Goal: Task Accomplishment & Management: Manage account settings

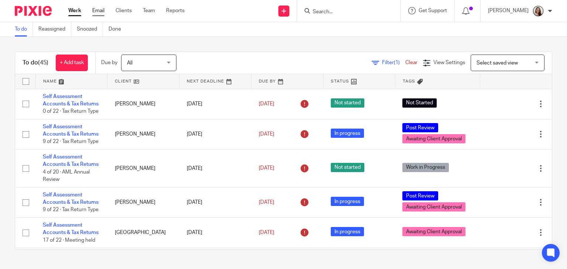
click at [92, 11] on link "Email" at bounding box center [98, 10] width 12 height 7
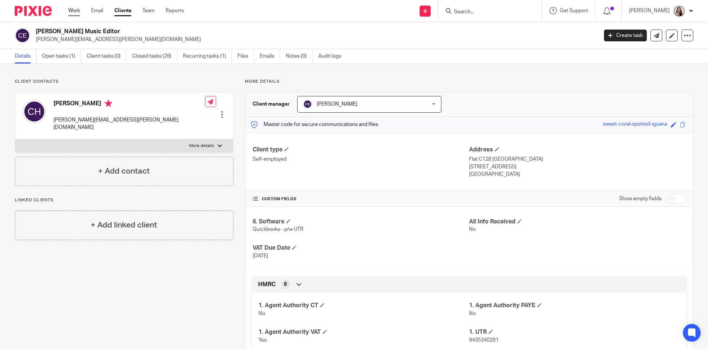
click at [72, 9] on link "Work" at bounding box center [74, 10] width 12 height 7
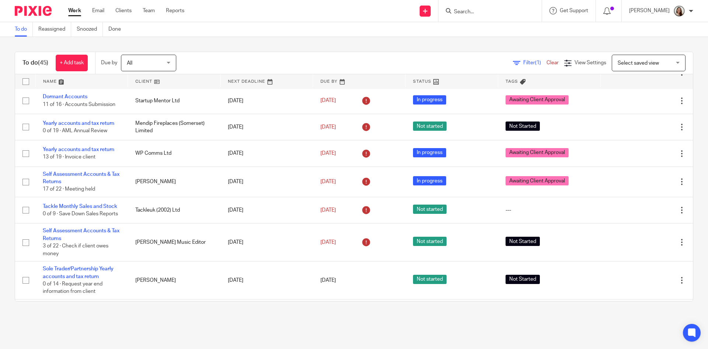
scroll to position [516, 0]
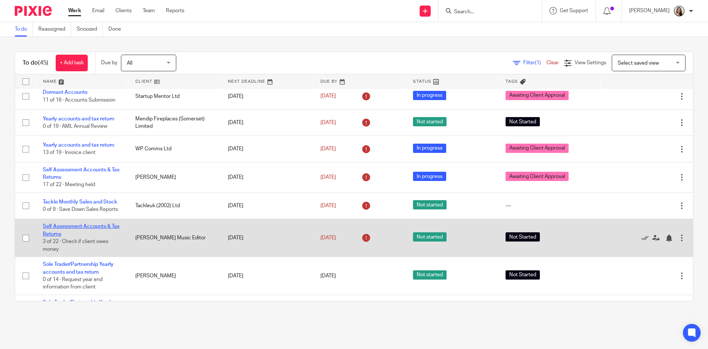
click at [80, 232] on link "Self Assessment Accounts & Tax Returns" at bounding box center [81, 230] width 77 height 13
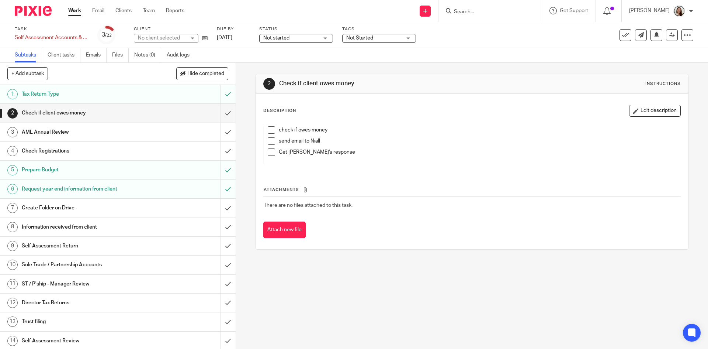
click at [296, 40] on span "Not started" at bounding box center [290, 38] width 55 height 8
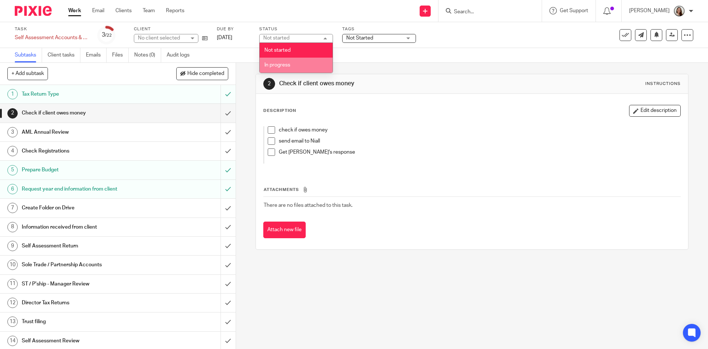
click at [291, 65] on li "In progress" at bounding box center [296, 65] width 73 height 15
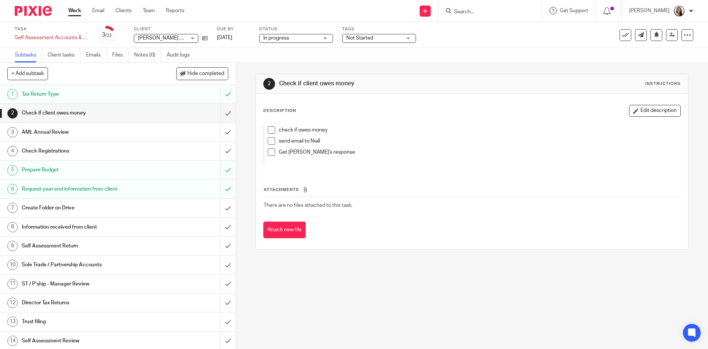
click at [376, 39] on span "Not Started" at bounding box center [373, 38] width 55 height 8
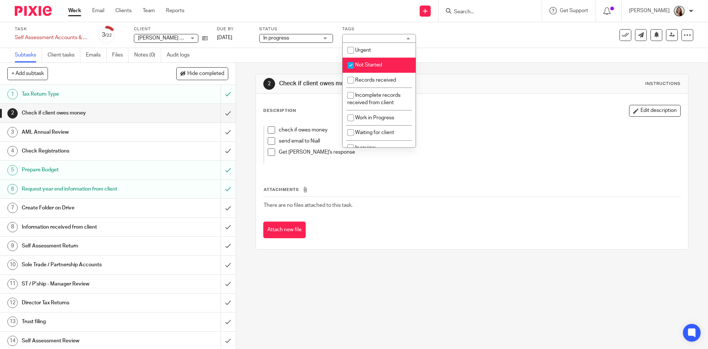
click at [369, 68] on li "Not Started" at bounding box center [379, 65] width 73 height 15
checkbox input "false"
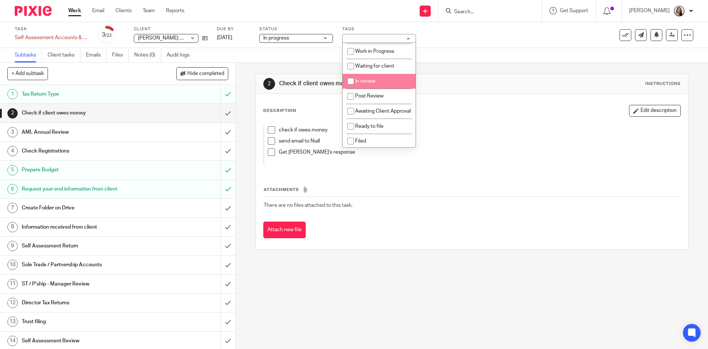
scroll to position [74, 0]
click at [374, 77] on span "In review" at bounding box center [365, 79] width 20 height 5
checkbox input "true"
click at [442, 48] on div "Subtasks Client tasks Emails Files Notes (0) Audit logs" at bounding box center [354, 55] width 708 height 15
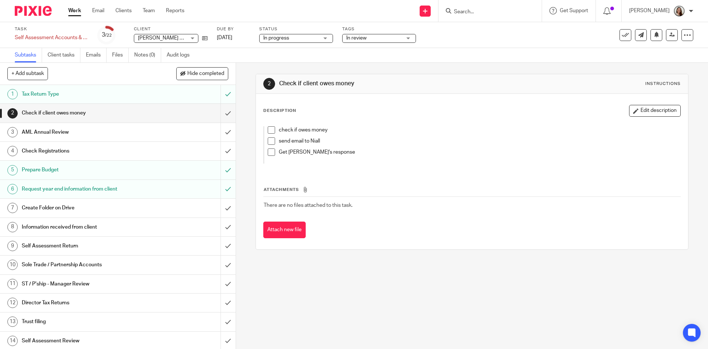
click at [54, 208] on h1 "Create Folder on Drive" at bounding box center [86, 207] width 128 height 11
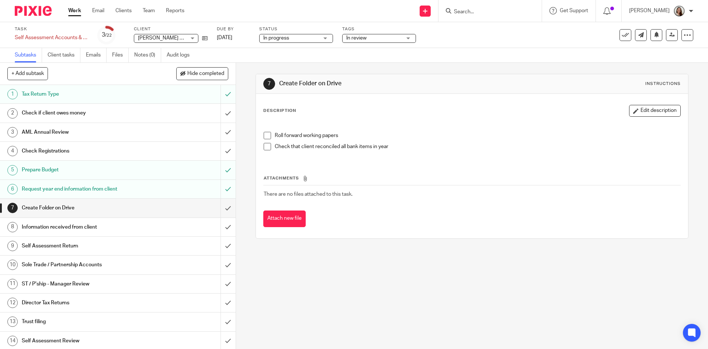
click at [264, 148] on span at bounding box center [267, 146] width 7 height 7
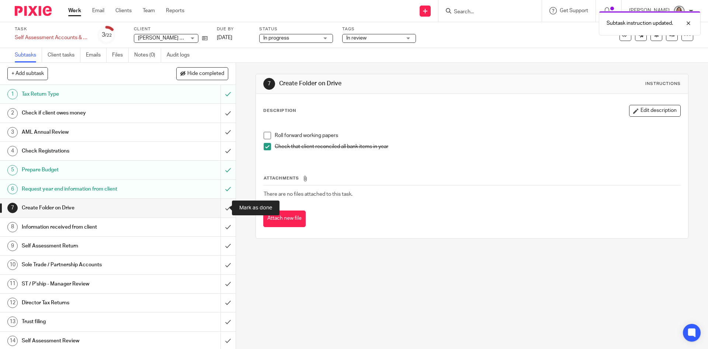
click at [219, 207] on input "submit" at bounding box center [118, 207] width 236 height 18
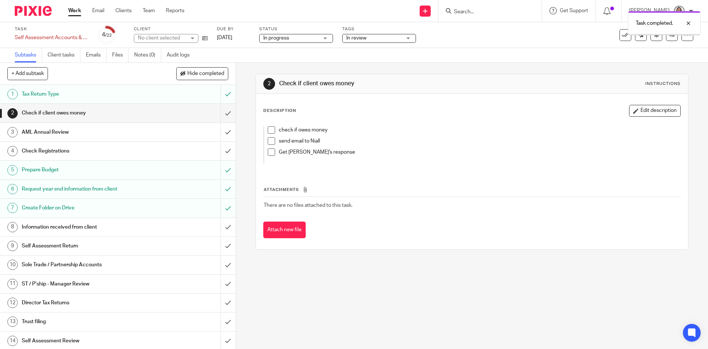
click at [81, 227] on h1 "Information received from client" at bounding box center [86, 226] width 128 height 11
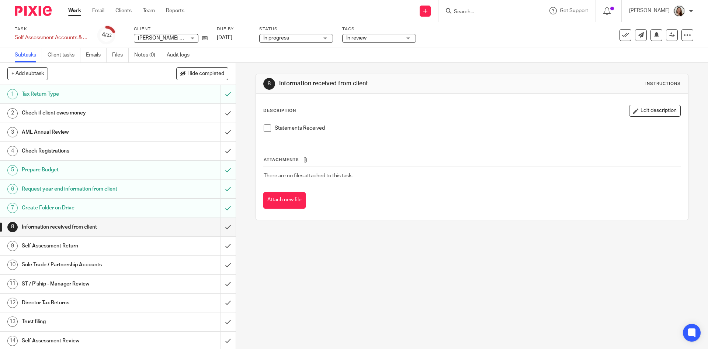
click at [266, 127] on span at bounding box center [267, 127] width 7 height 7
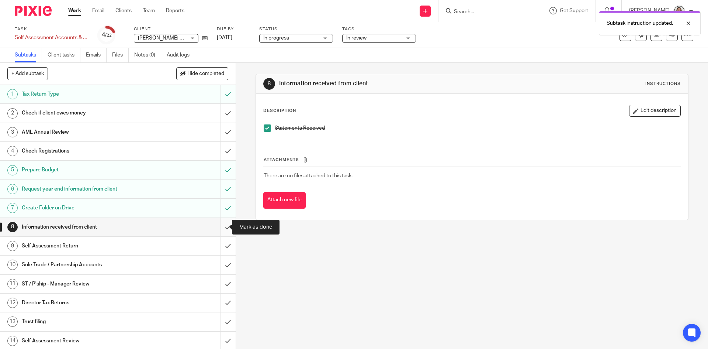
click at [225, 227] on input "submit" at bounding box center [118, 227] width 236 height 18
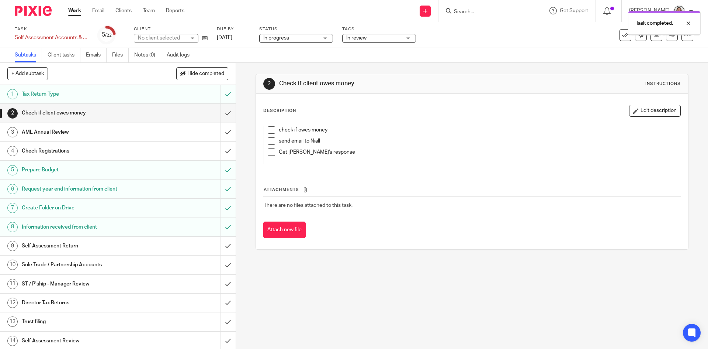
click at [80, 243] on h1 "Self Assessment Return" at bounding box center [86, 245] width 128 height 11
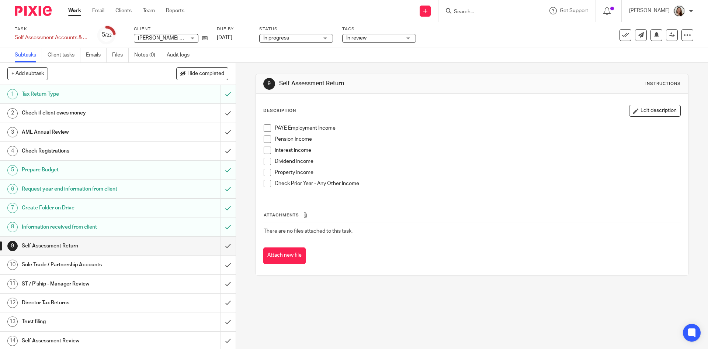
click at [118, 264] on h1 "Sole Trade / Partnership Accounts" at bounding box center [86, 264] width 128 height 11
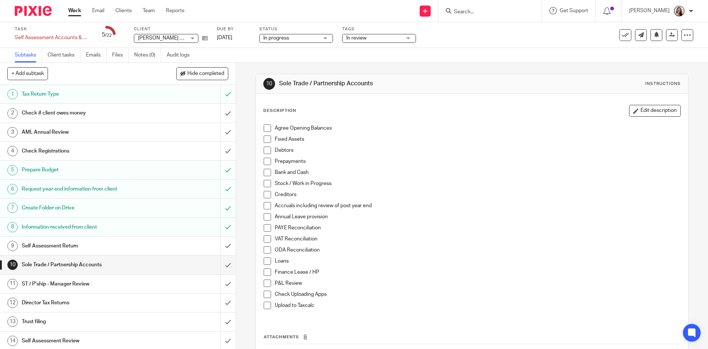
drag, startPoint x: 266, startPoint y: 128, endPoint x: 265, endPoint y: 139, distance: 11.1
click at [265, 128] on span at bounding box center [267, 127] width 7 height 7
click at [265, 140] on span at bounding box center [267, 138] width 7 height 7
drag, startPoint x: 265, startPoint y: 150, endPoint x: 265, endPoint y: 155, distance: 5.5
click at [265, 150] on span at bounding box center [267, 149] width 7 height 7
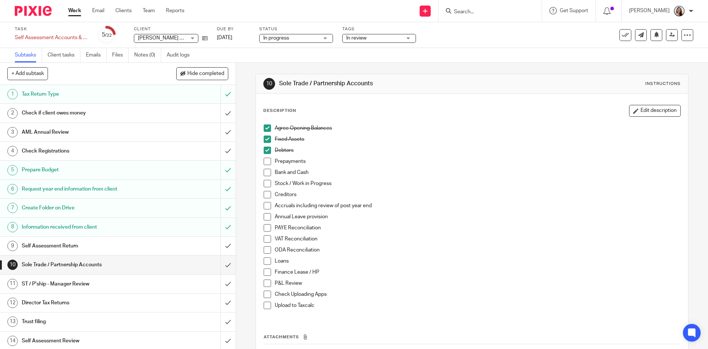
drag, startPoint x: 263, startPoint y: 173, endPoint x: 269, endPoint y: 184, distance: 13.0
click at [264, 173] on span at bounding box center [267, 172] width 7 height 7
click at [266, 284] on span at bounding box center [267, 282] width 7 height 7
click at [271, 305] on li "Upload to Taxcalc" at bounding box center [472, 306] width 416 height 11
click at [266, 307] on span at bounding box center [267, 304] width 7 height 7
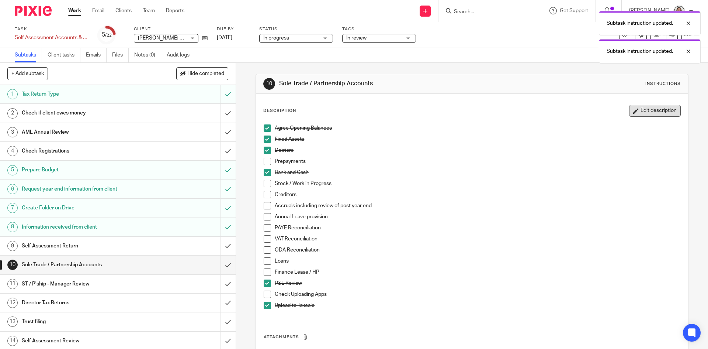
click at [650, 115] on button "Edit description" at bounding box center [655, 111] width 52 height 12
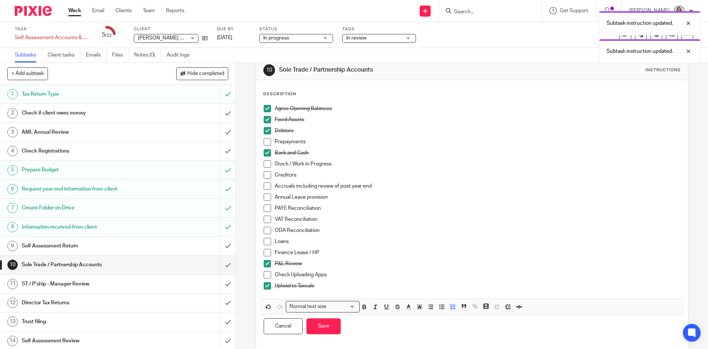
scroll to position [25, 0]
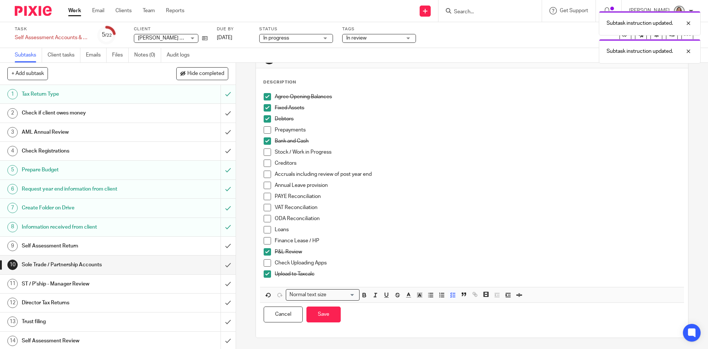
click at [327, 275] on p "Upload to Taxcalc" at bounding box center [477, 273] width 405 height 7
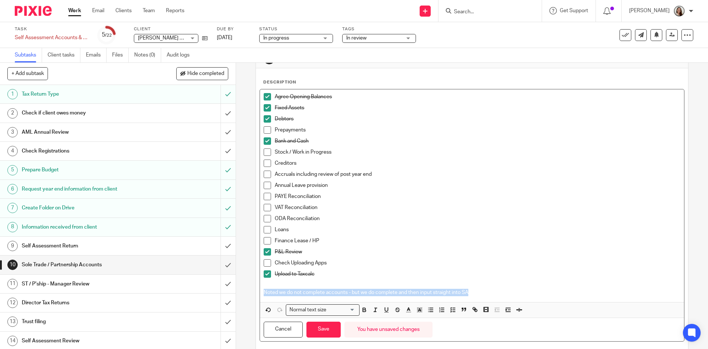
drag, startPoint x: 478, startPoint y: 289, endPoint x: 232, endPoint y: 292, distance: 246.1
click at [232, 292] on div "+ Add subtask Hide completed Cancel + Add 1 Tax Return Type 2 Check if client o…" at bounding box center [354, 206] width 708 height 286
click at [366, 308] on button "button" at bounding box center [364, 309] width 9 height 9
click at [384, 310] on icon "button" at bounding box center [386, 309] width 7 height 7
click at [324, 331] on button "Save" at bounding box center [324, 329] width 34 height 16
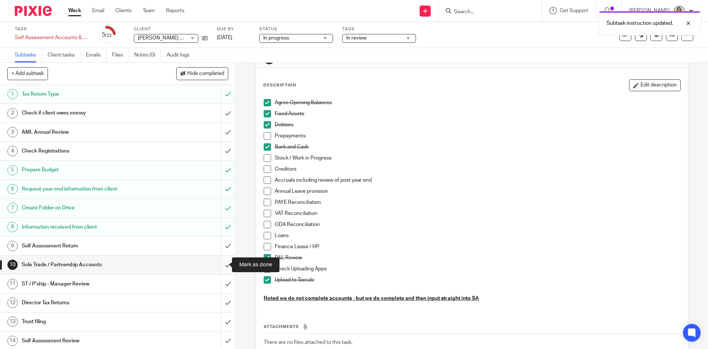
click at [218, 265] on input "submit" at bounding box center [118, 264] width 236 height 18
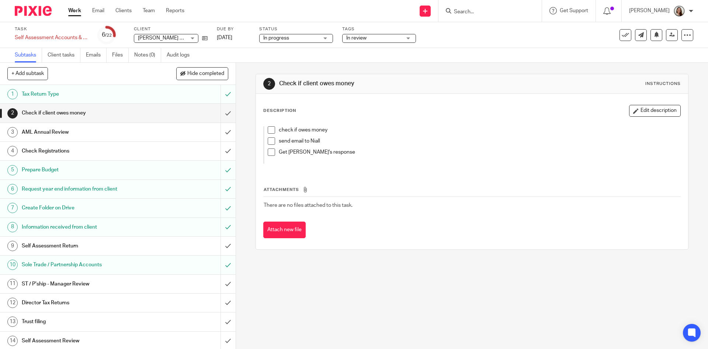
click at [268, 129] on span at bounding box center [271, 129] width 7 height 7
click at [634, 112] on button "Edit description" at bounding box center [655, 111] width 52 height 12
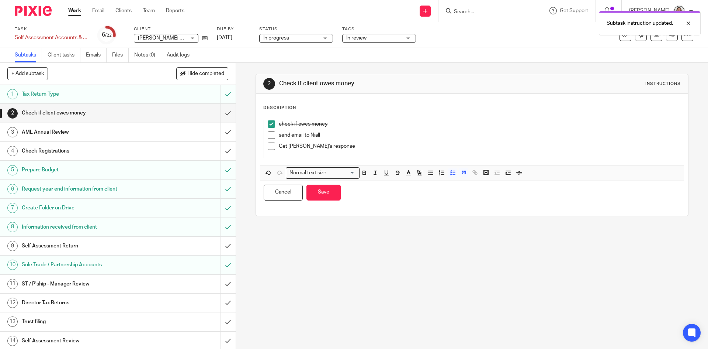
click at [358, 142] on p "Get Niall's response" at bounding box center [472, 145] width 387 height 7
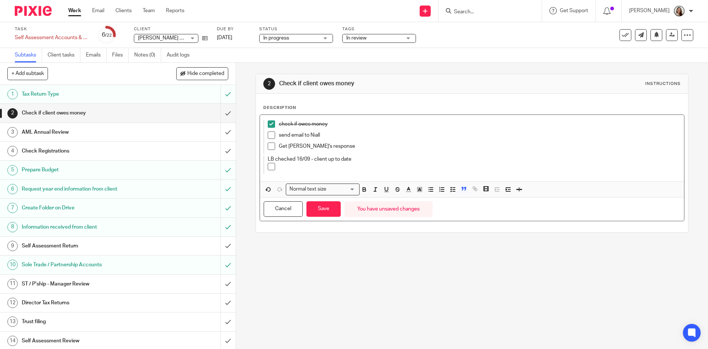
click at [308, 169] on p at bounding box center [472, 166] width 387 height 7
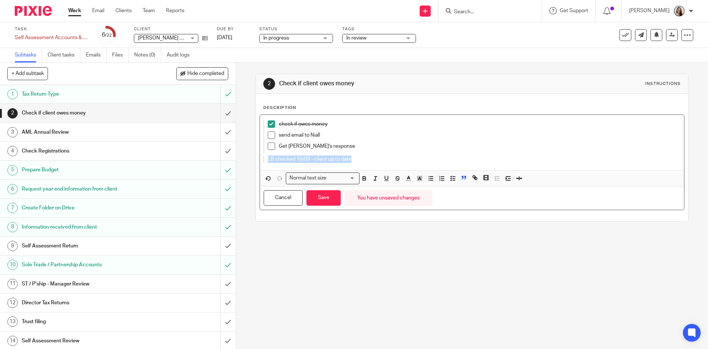
drag, startPoint x: 356, startPoint y: 160, endPoint x: 241, endPoint y: 160, distance: 115.8
click at [241, 160] on div "2 Check if client owes money Instructions Description check if owes money send …" at bounding box center [472, 206] width 472 height 286
click at [316, 202] on button "Save" at bounding box center [324, 198] width 34 height 16
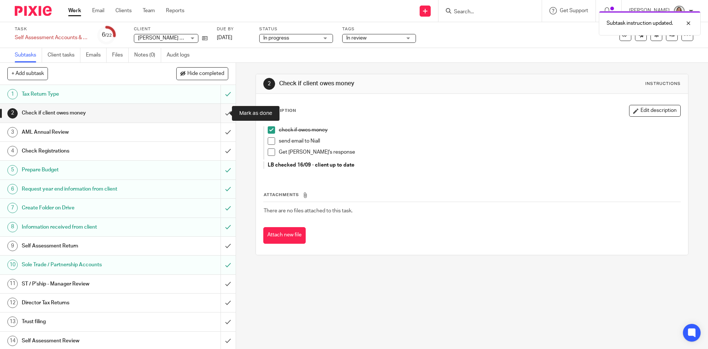
click at [219, 112] on input "submit" at bounding box center [118, 113] width 236 height 18
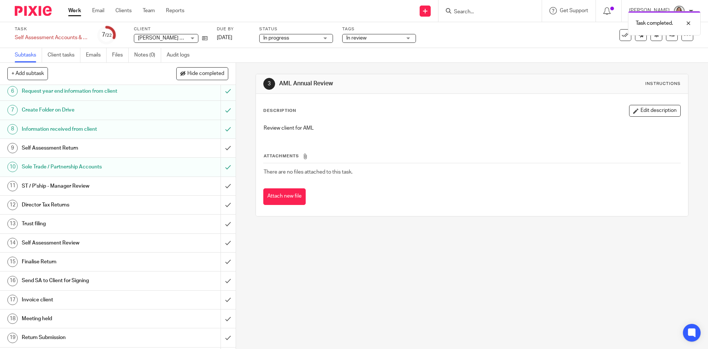
scroll to position [111, 0]
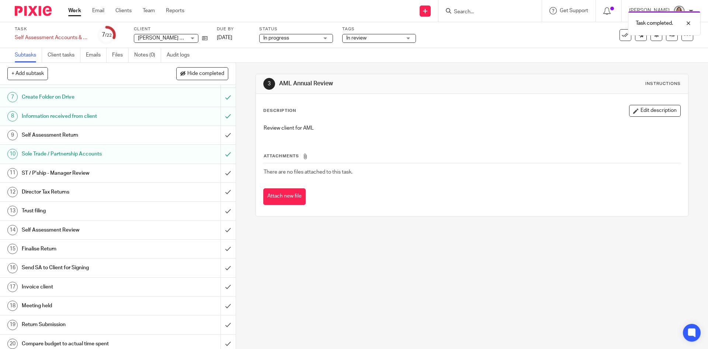
click at [50, 229] on h1 "Self Assessment Review" at bounding box center [86, 229] width 128 height 11
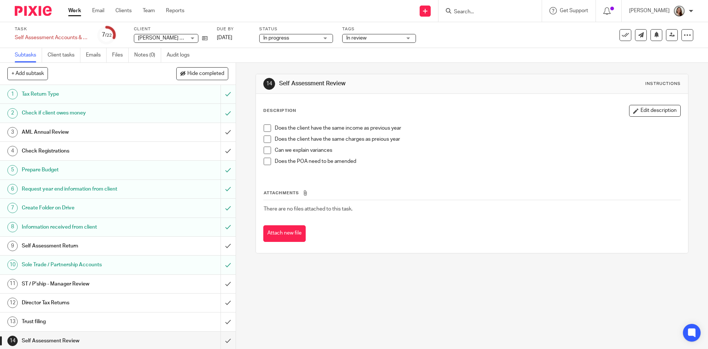
click at [73, 11] on link "Work" at bounding box center [74, 10] width 13 height 7
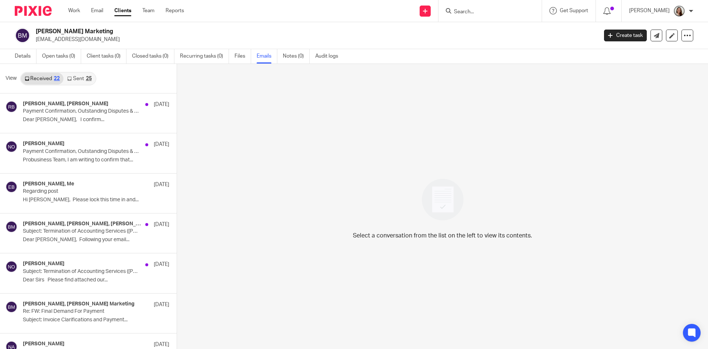
scroll to position [1, 0]
click at [74, 84] on div "Received 22 Sent 25" at bounding box center [58, 77] width 76 height 13
click at [94, 12] on link "Email" at bounding box center [97, 10] width 12 height 7
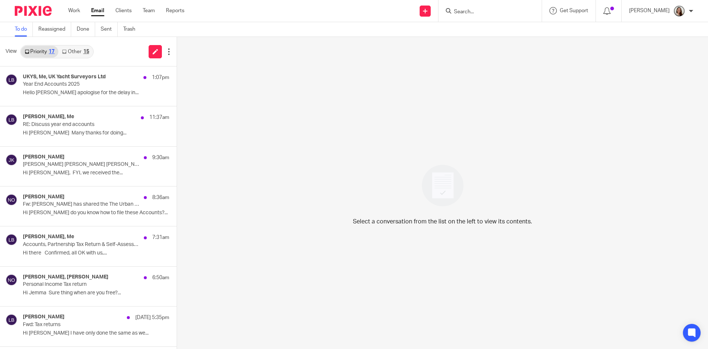
click at [84, 51] on div "15" at bounding box center [86, 51] width 6 height 5
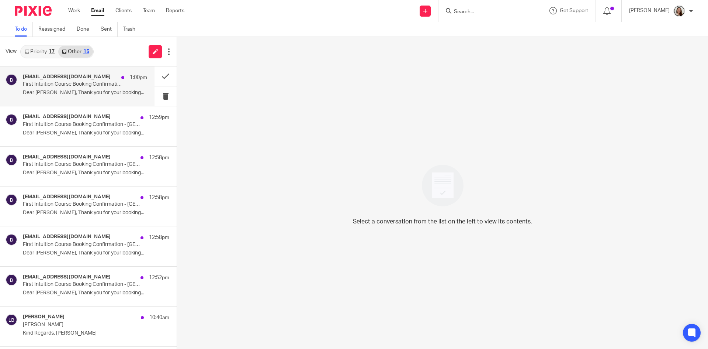
click at [69, 89] on div "[EMAIL_ADDRESS][DOMAIN_NAME] 1:00pm First Intuition Course Booking Confirmation…" at bounding box center [85, 86] width 124 height 25
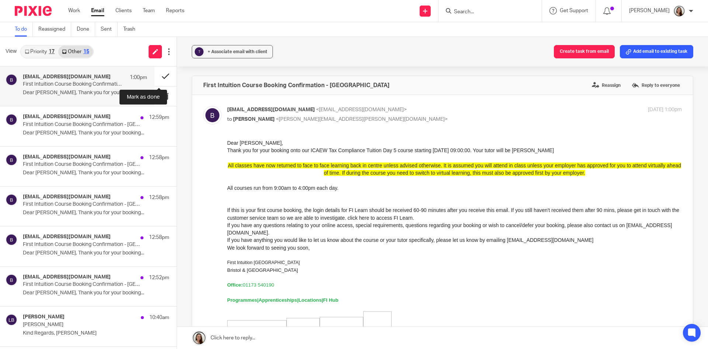
click at [157, 76] on button at bounding box center [166, 76] width 22 height 20
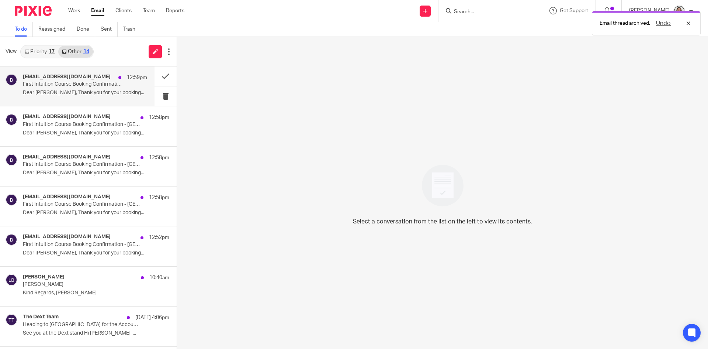
click at [69, 80] on div "[EMAIL_ADDRESS][DOMAIN_NAME] 12:59pm" at bounding box center [85, 77] width 124 height 7
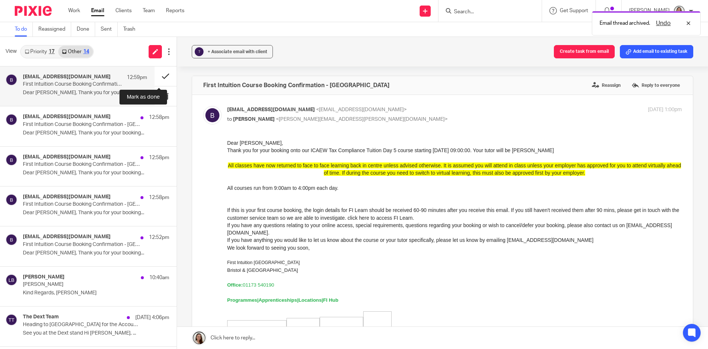
click at [161, 77] on button at bounding box center [166, 76] width 22 height 20
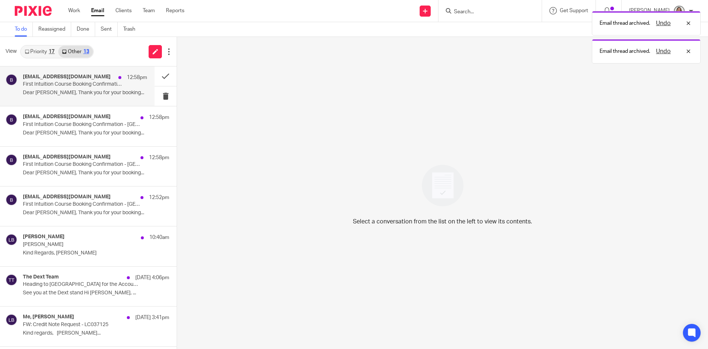
click at [72, 82] on p "First Intuition Course Booking Confirmation - [GEOGRAPHIC_DATA]" at bounding box center [73, 84] width 100 height 6
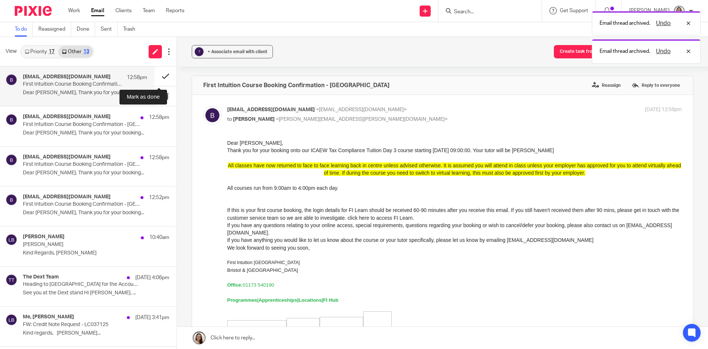
click at [160, 75] on button at bounding box center [166, 76] width 22 height 20
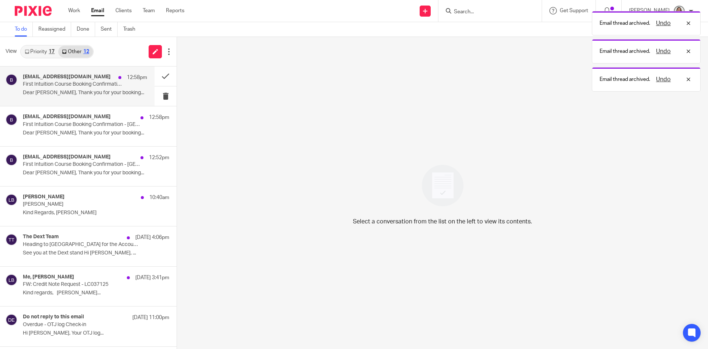
click at [92, 82] on p "First Intuition Course Booking Confirmation - [GEOGRAPHIC_DATA]" at bounding box center [73, 84] width 100 height 6
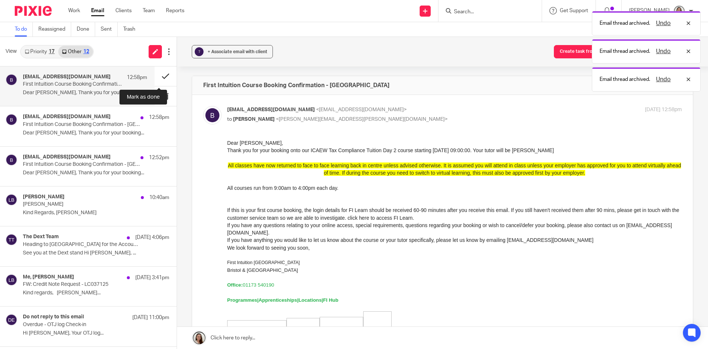
click at [160, 77] on button at bounding box center [166, 76] width 22 height 20
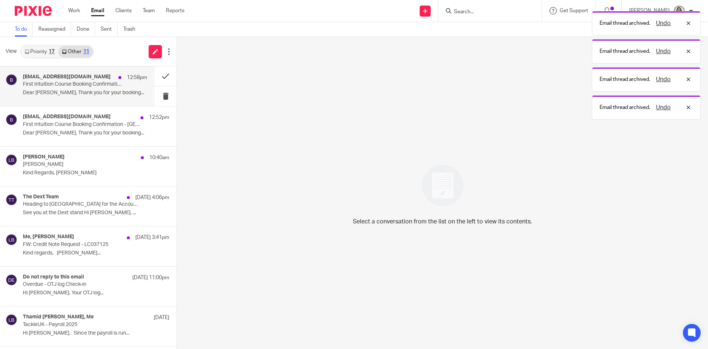
click at [82, 82] on p "First Intuition Course Booking Confirmation - [GEOGRAPHIC_DATA]" at bounding box center [73, 84] width 100 height 6
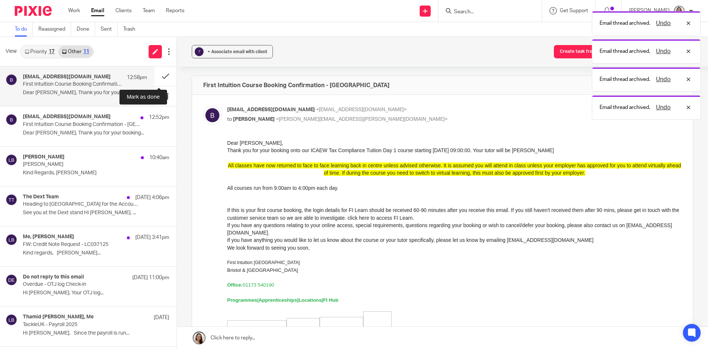
drag, startPoint x: 158, startPoint y: 77, endPoint x: 135, endPoint y: 75, distance: 22.2
click at [158, 76] on button at bounding box center [166, 76] width 22 height 20
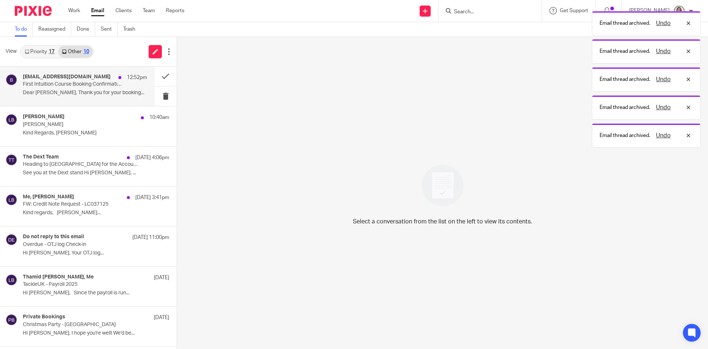
click at [70, 86] on p "First Intuition Course Booking Confirmation - [GEOGRAPHIC_DATA]" at bounding box center [73, 84] width 100 height 6
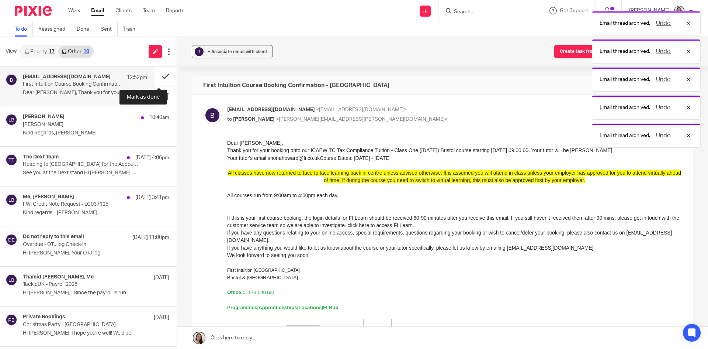
click at [160, 72] on button at bounding box center [166, 76] width 22 height 20
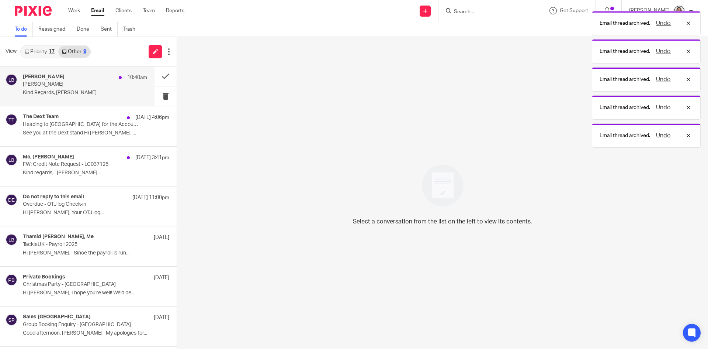
click at [73, 87] on p "[PERSON_NAME]" at bounding box center [73, 84] width 100 height 6
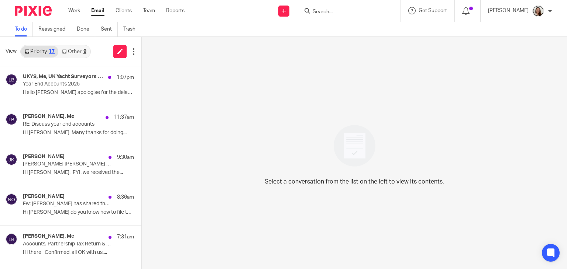
click at [77, 53] on link "Other 9" at bounding box center [73, 52] width 31 height 12
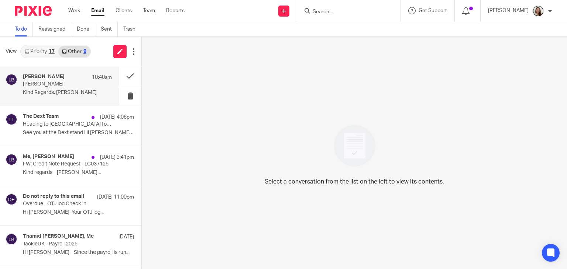
click at [66, 91] on p "Kind Regards, [PERSON_NAME]" at bounding box center [67, 93] width 89 height 6
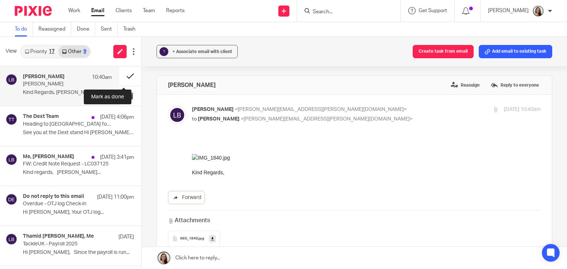
click at [125, 74] on button at bounding box center [130, 76] width 22 height 20
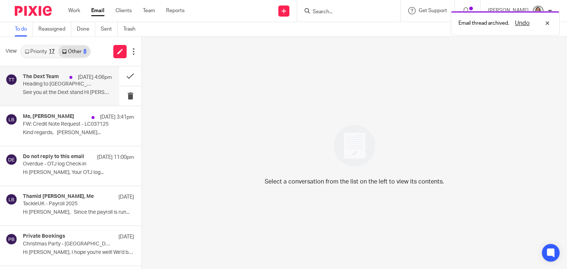
click at [66, 84] on p "Heading to [GEOGRAPHIC_DATA] for the Accountex Summit?" at bounding box center [58, 84] width 71 height 6
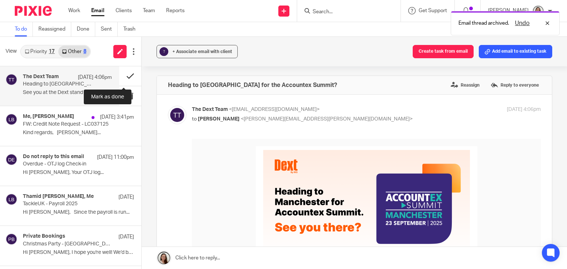
click at [120, 74] on button at bounding box center [130, 76] width 22 height 20
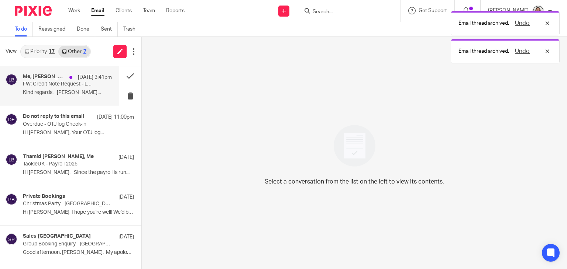
click at [70, 83] on p "FW: Credit Note Request - LC037125" at bounding box center [58, 84] width 71 height 6
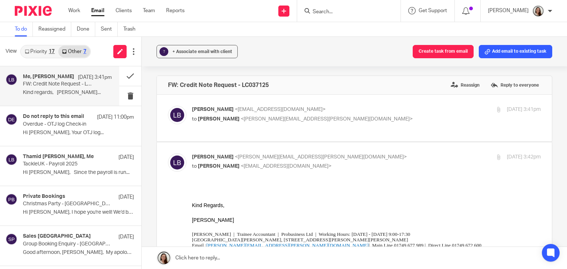
click at [43, 53] on link "Priority 17" at bounding box center [39, 52] width 37 height 12
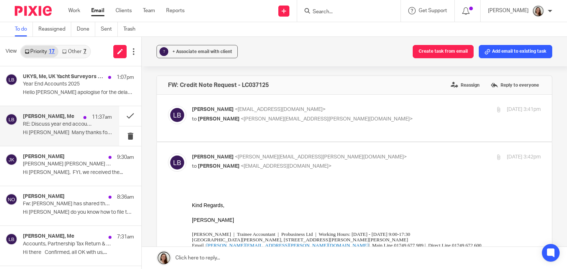
click at [53, 115] on h4 "[PERSON_NAME], Me" at bounding box center [48, 117] width 51 height 6
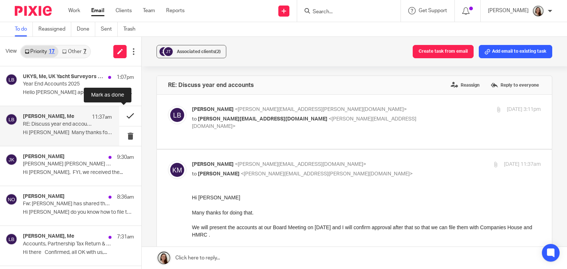
click at [119, 115] on button at bounding box center [130, 116] width 22 height 20
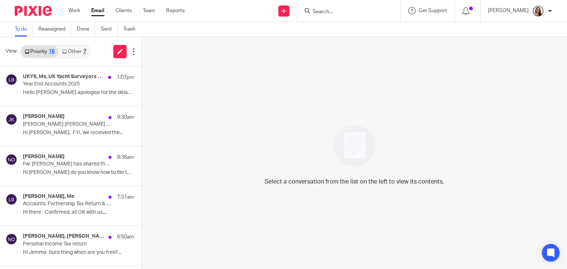
click at [74, 59] on div "View Priority 16 Other 7" at bounding box center [70, 52] width 141 height 30
click at [76, 54] on link "Other 7" at bounding box center [73, 52] width 31 height 12
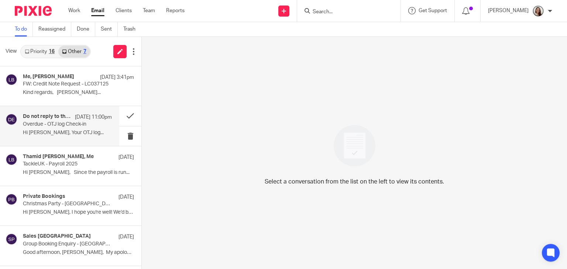
click at [67, 122] on p "Overdue - OTJ log Check-in" at bounding box center [58, 124] width 71 height 6
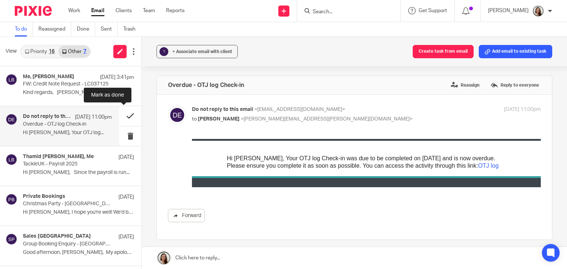
click at [124, 115] on button at bounding box center [130, 116] width 22 height 20
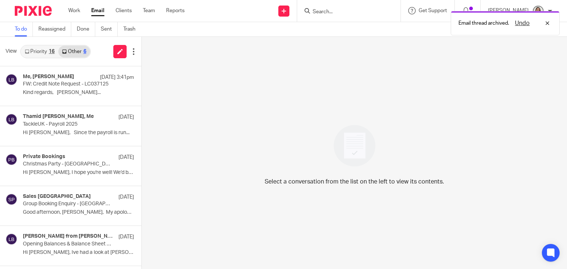
click at [48, 49] on link "Priority 16" at bounding box center [39, 52] width 37 height 12
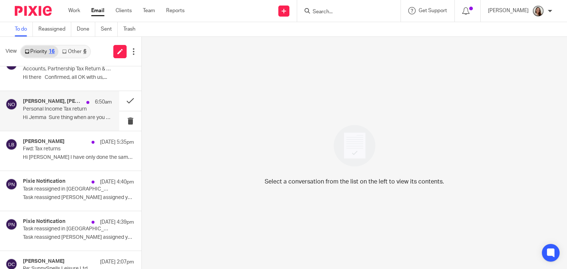
scroll to position [148, 0]
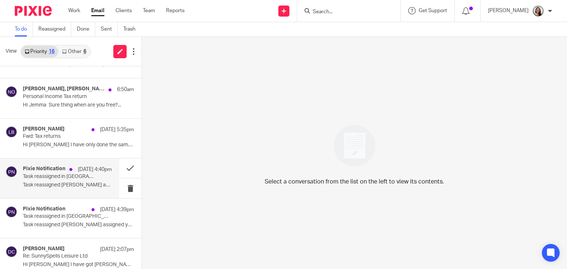
click at [45, 183] on p "Task reassigned Niall O'Driscoll assigned you..." at bounding box center [67, 185] width 89 height 6
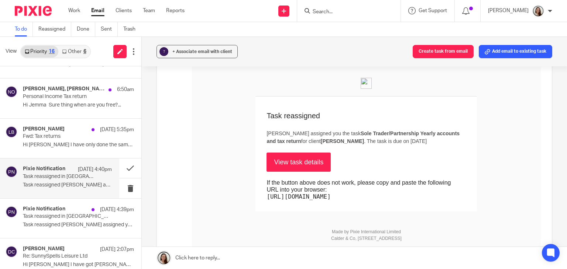
scroll to position [74, 0]
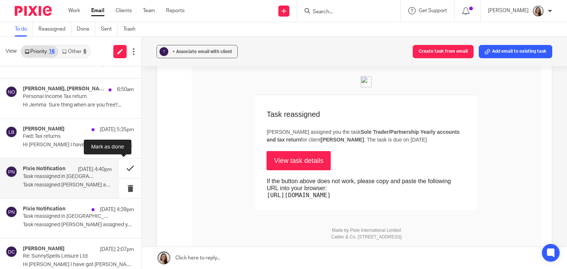
click at [120, 167] on button at bounding box center [130, 169] width 22 height 20
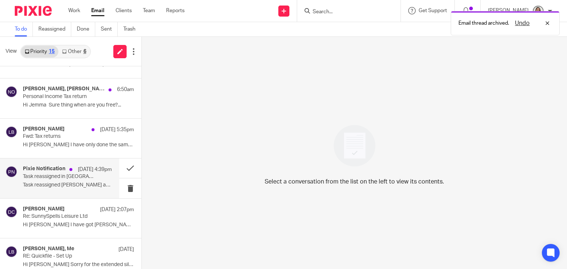
click at [74, 178] on p "Task reassigned in Pixie" at bounding box center [58, 177] width 71 height 6
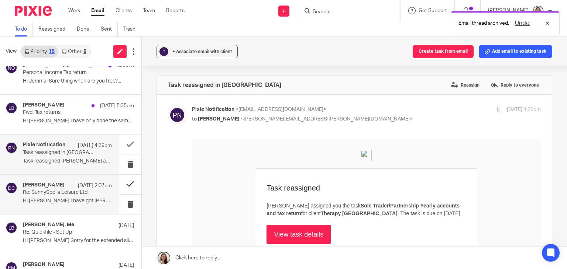
scroll to position [184, 0]
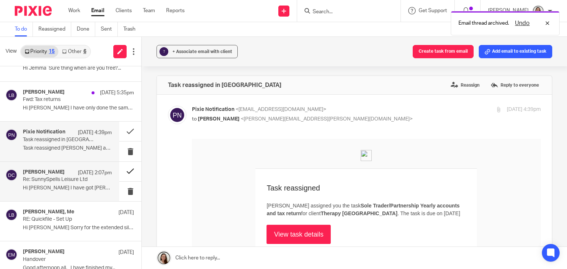
click at [124, 168] on button at bounding box center [130, 172] width 22 height 20
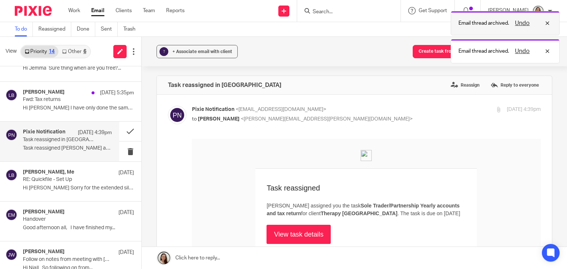
drag, startPoint x: 521, startPoint y: 22, endPoint x: 523, endPoint y: 31, distance: 9.0
click at [521, 23] on button "Undo" at bounding box center [521, 23] width 19 height 9
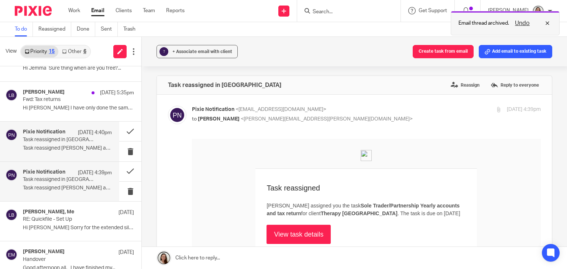
click at [527, 24] on button "Undo" at bounding box center [521, 23] width 19 height 9
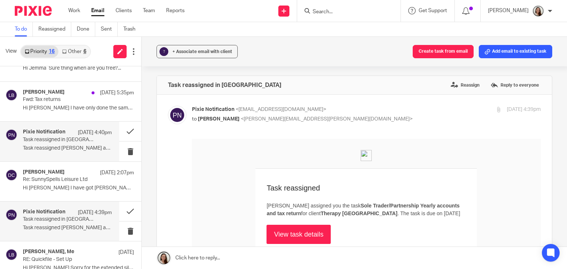
click at [66, 138] on p "Task reassigned in Pixie" at bounding box center [58, 140] width 71 height 6
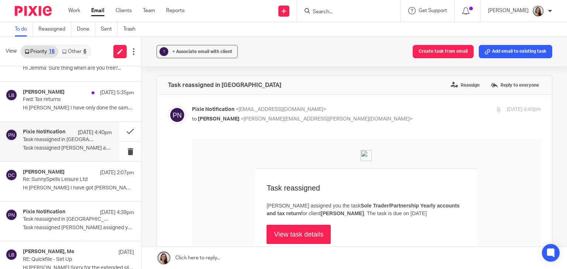
scroll to position [0, 0]
click at [123, 127] on button at bounding box center [130, 132] width 22 height 20
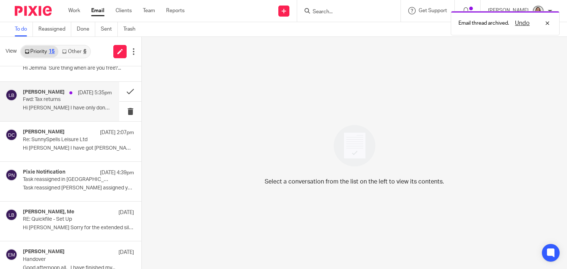
click at [58, 108] on p "Hi Niall I have only done the same as we..." at bounding box center [67, 108] width 89 height 6
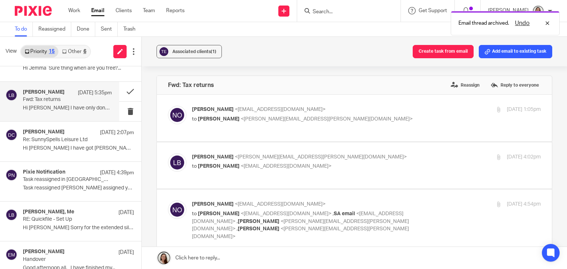
click at [376, 111] on p "Niall O'Driscoll <niall@odaccountants.co.uk>" at bounding box center [308, 110] width 232 height 8
checkbox input "true"
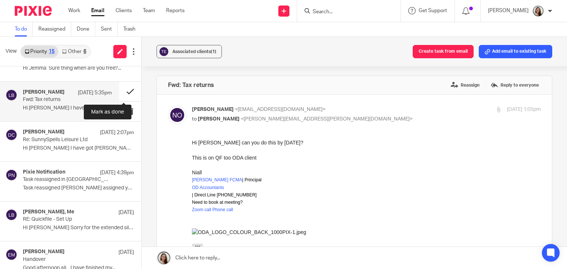
click at [126, 89] on button at bounding box center [130, 92] width 22 height 20
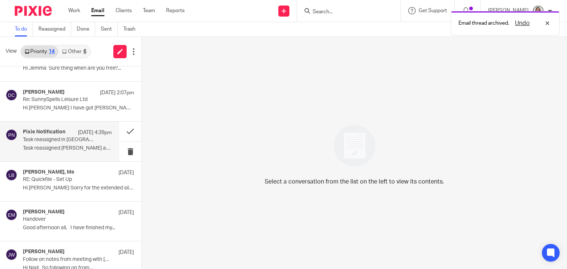
click at [65, 141] on p "Task reassigned in Pixie" at bounding box center [58, 140] width 71 height 6
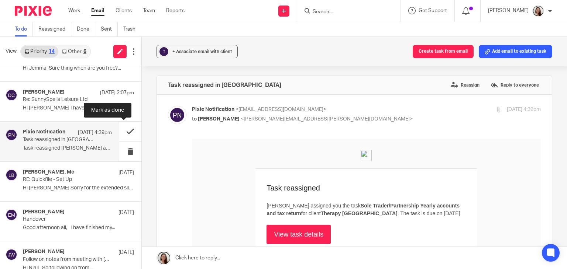
click at [124, 132] on button at bounding box center [130, 132] width 22 height 20
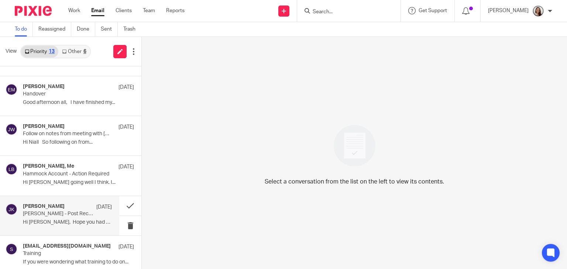
scroll to position [276, 0]
